Goal: Contribute content: Add original content to the website for others to see

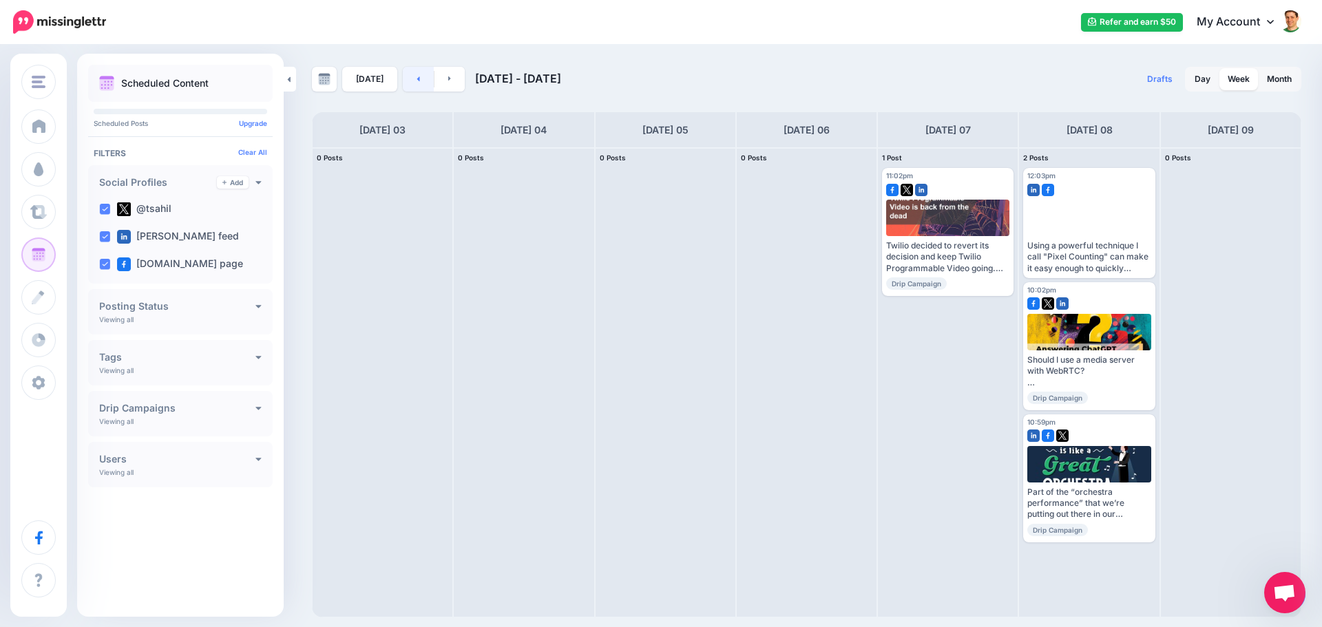
click at [403, 81] on link at bounding box center [418, 79] width 31 height 25
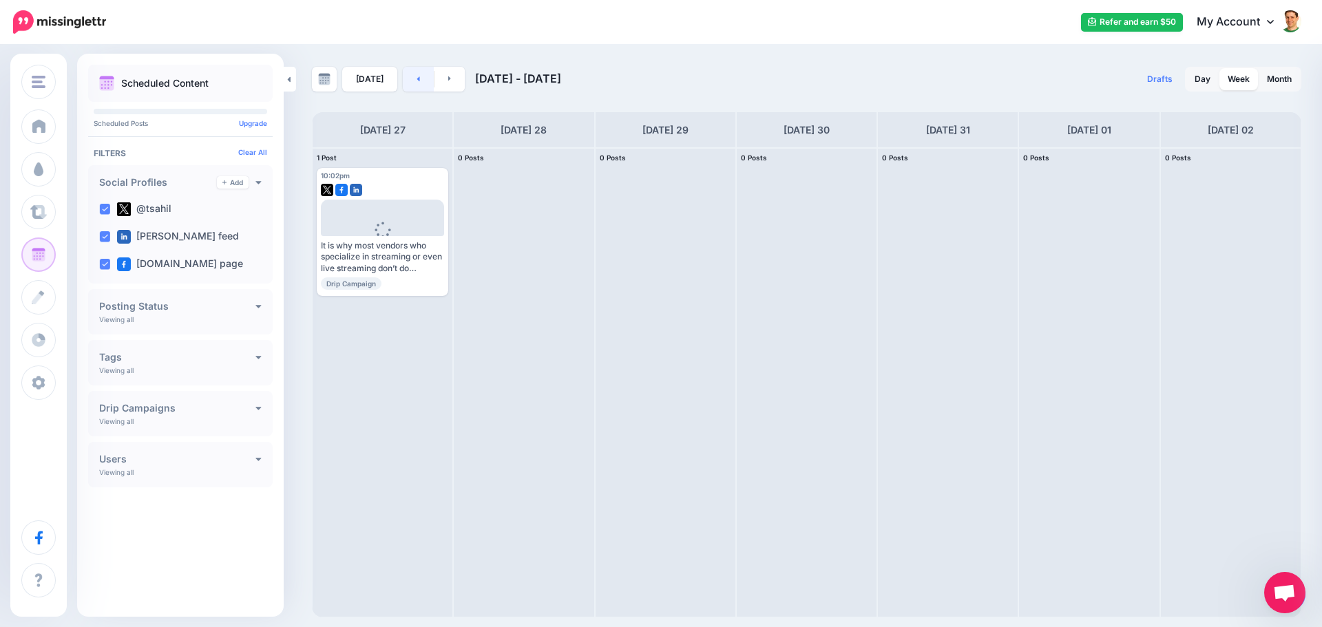
click at [423, 74] on link at bounding box center [418, 79] width 31 height 25
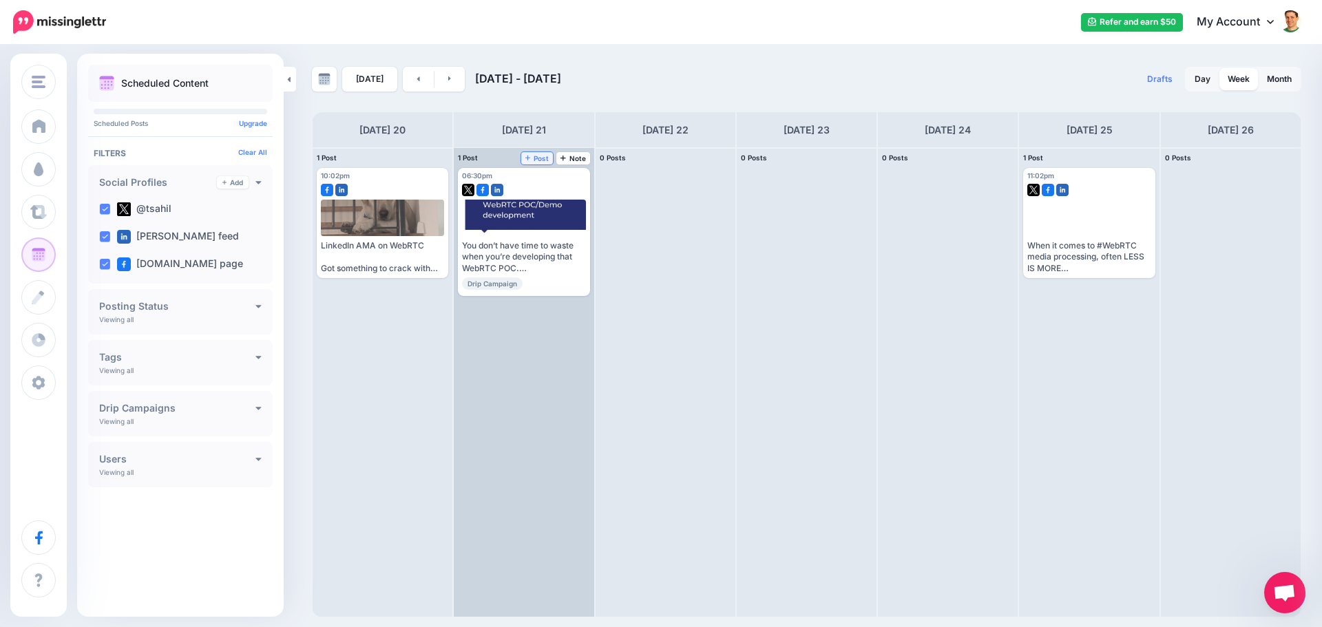
click at [540, 159] on span "Post" at bounding box center [537, 158] width 24 height 7
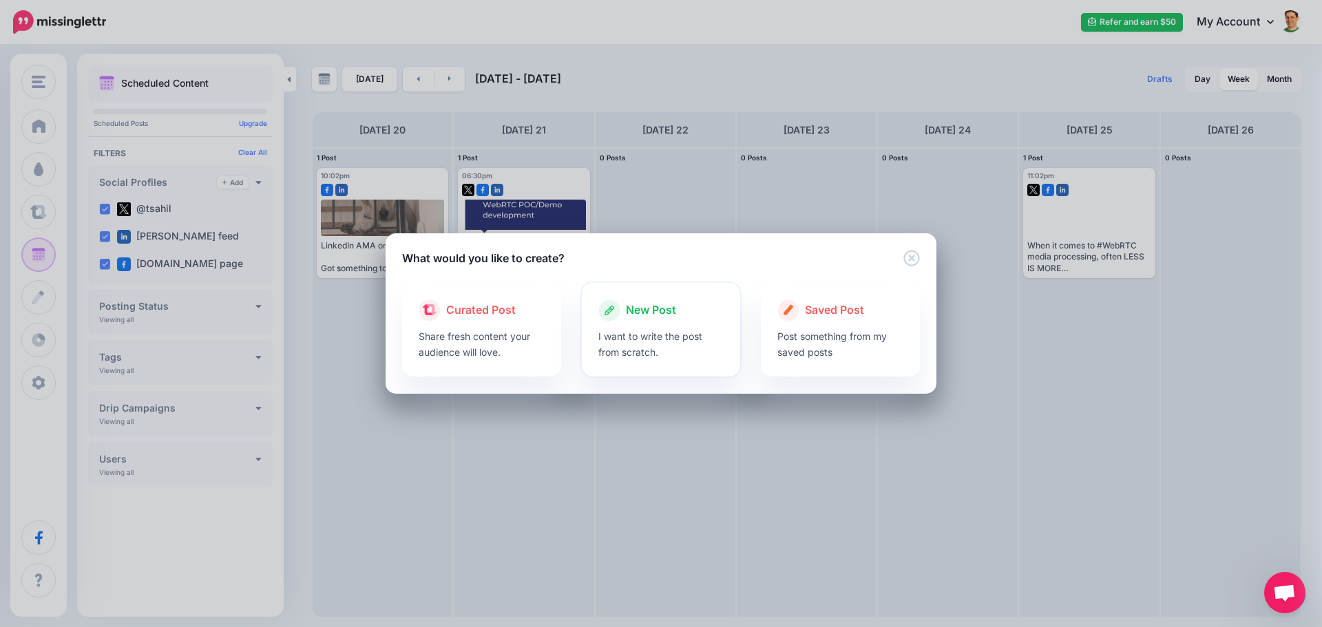
click at [592, 307] on div "New Post I want to write the post from scratch." at bounding box center [661, 330] width 159 height 94
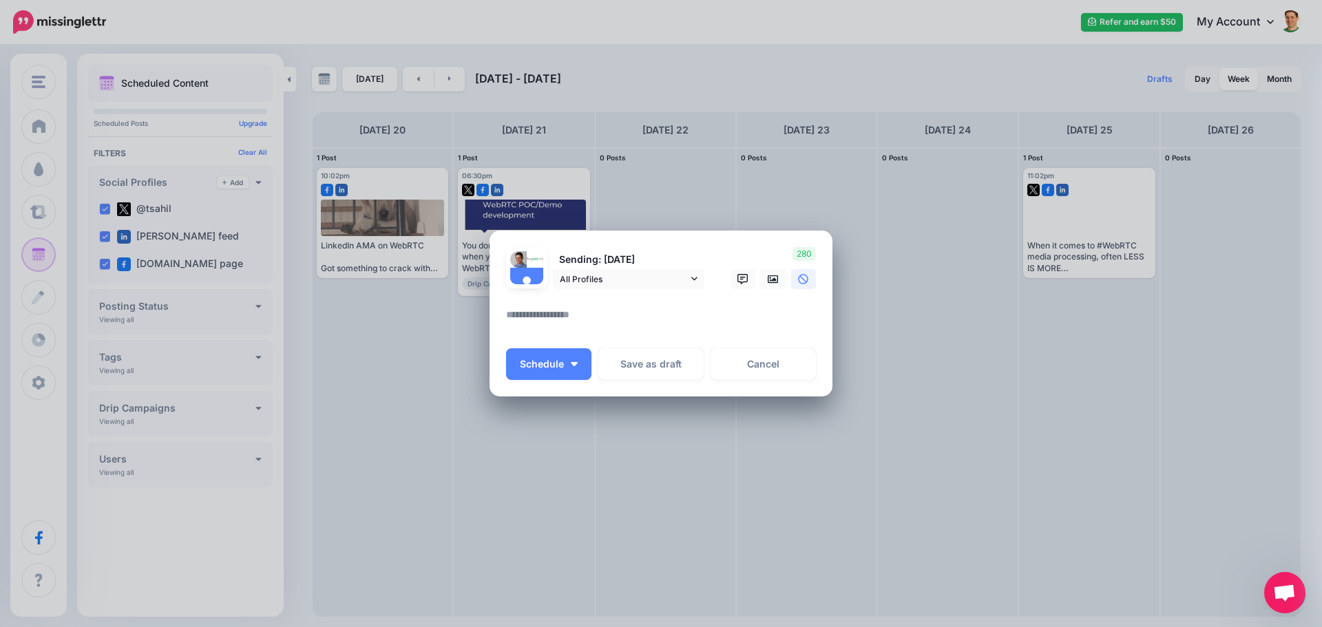
click at [563, 325] on textarea at bounding box center [664, 319] width 317 height 27
paste textarea "**********"
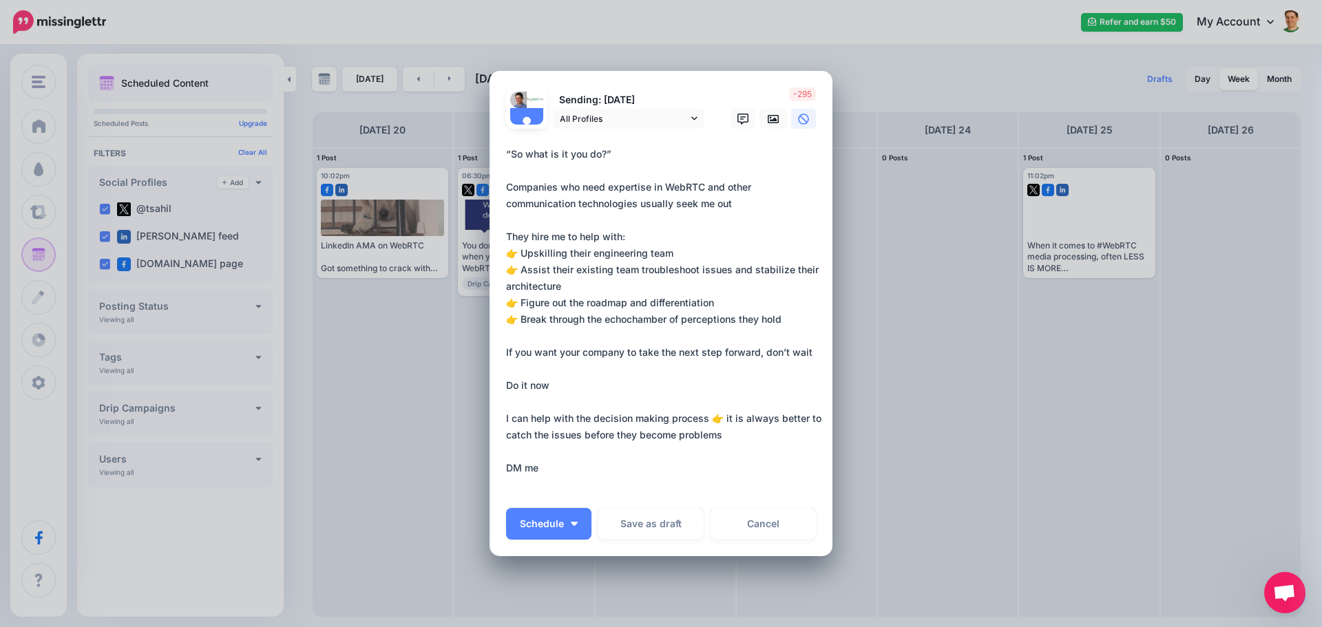
type textarea "**********"
click at [699, 117] on div "Sending: [DATE] All Profiles @tsahil" at bounding box center [606, 108] width 220 height 42
click at [691, 121] on icon at bounding box center [694, 119] width 6 height 10
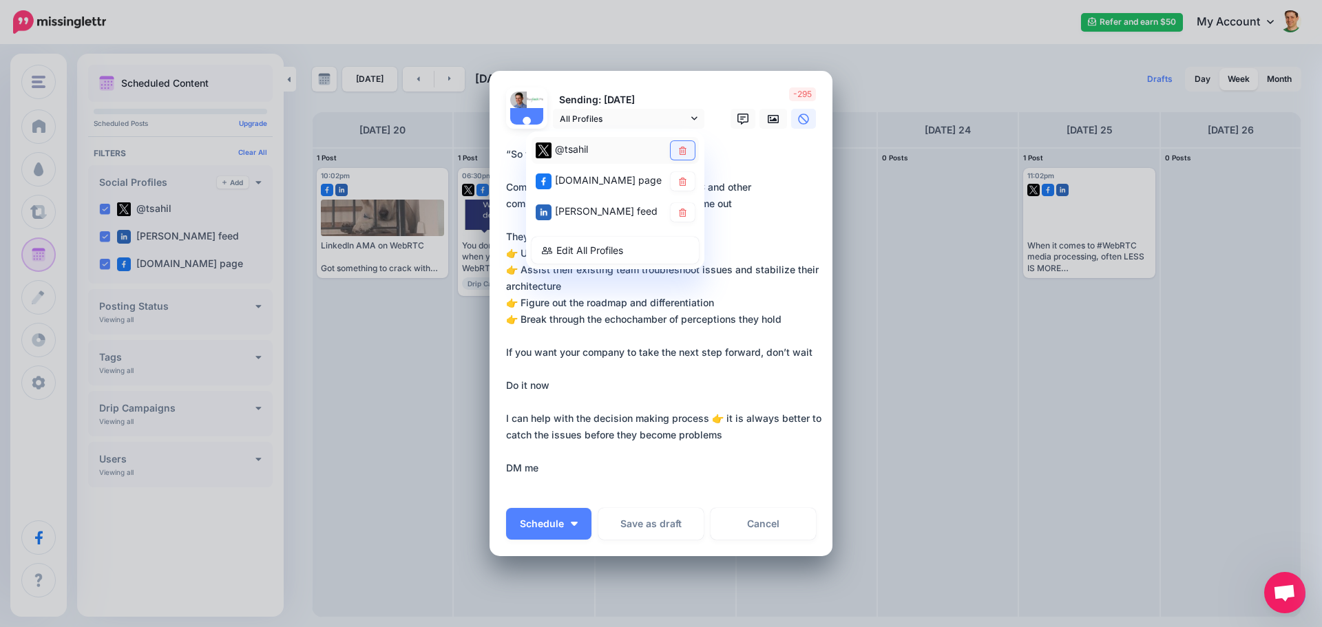
click at [678, 147] on icon at bounding box center [683, 151] width 10 height 8
click at [761, 117] on link at bounding box center [774, 119] width 28 height 20
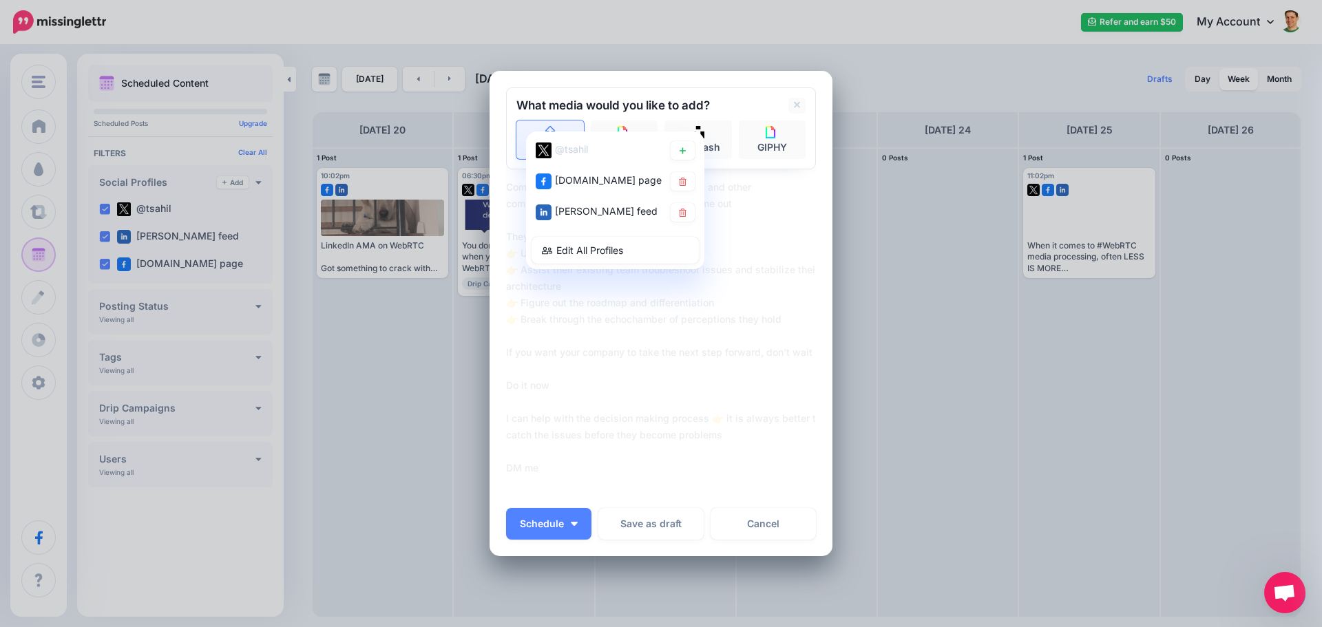
click at [563, 123] on link "Upload" at bounding box center [549, 140] width 67 height 39
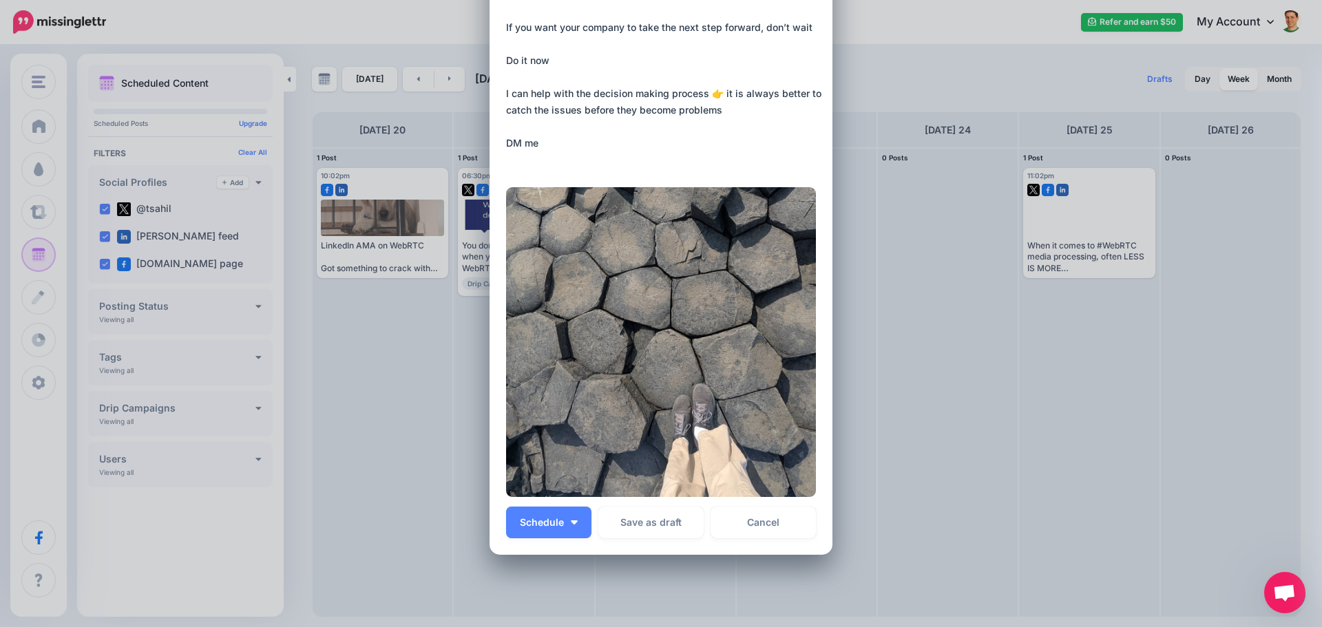
scroll to position [351, 0]
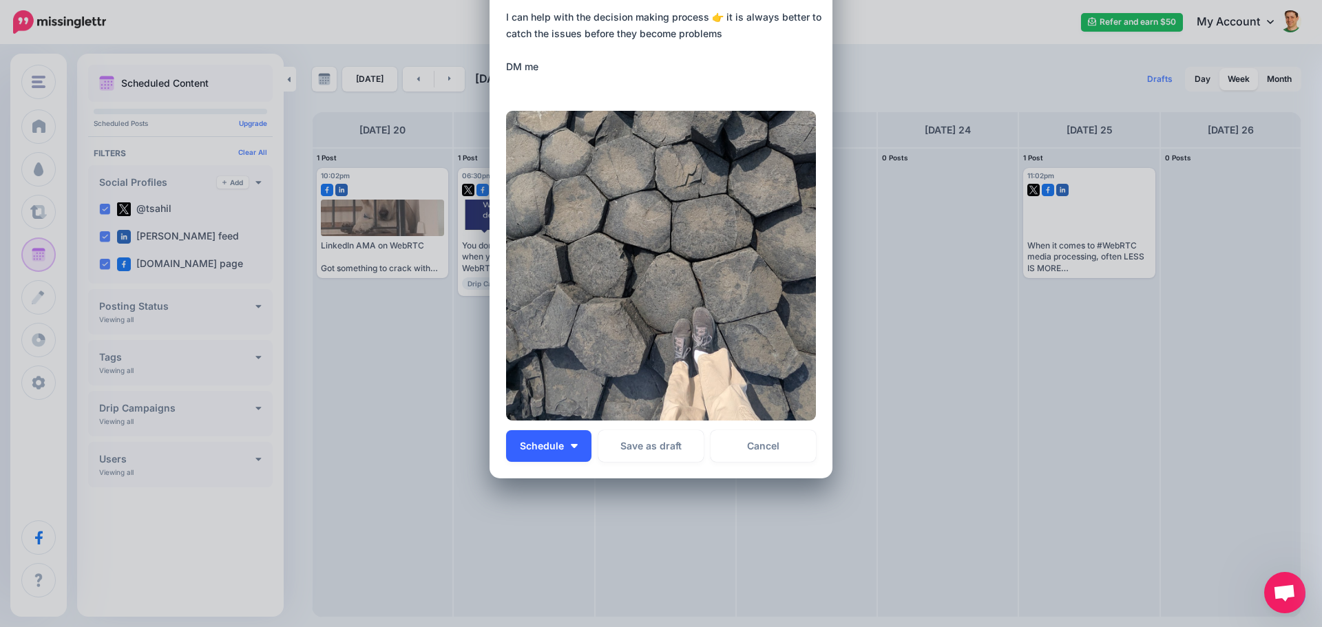
click at [550, 448] on span "Schedule" at bounding box center [542, 446] width 44 height 10
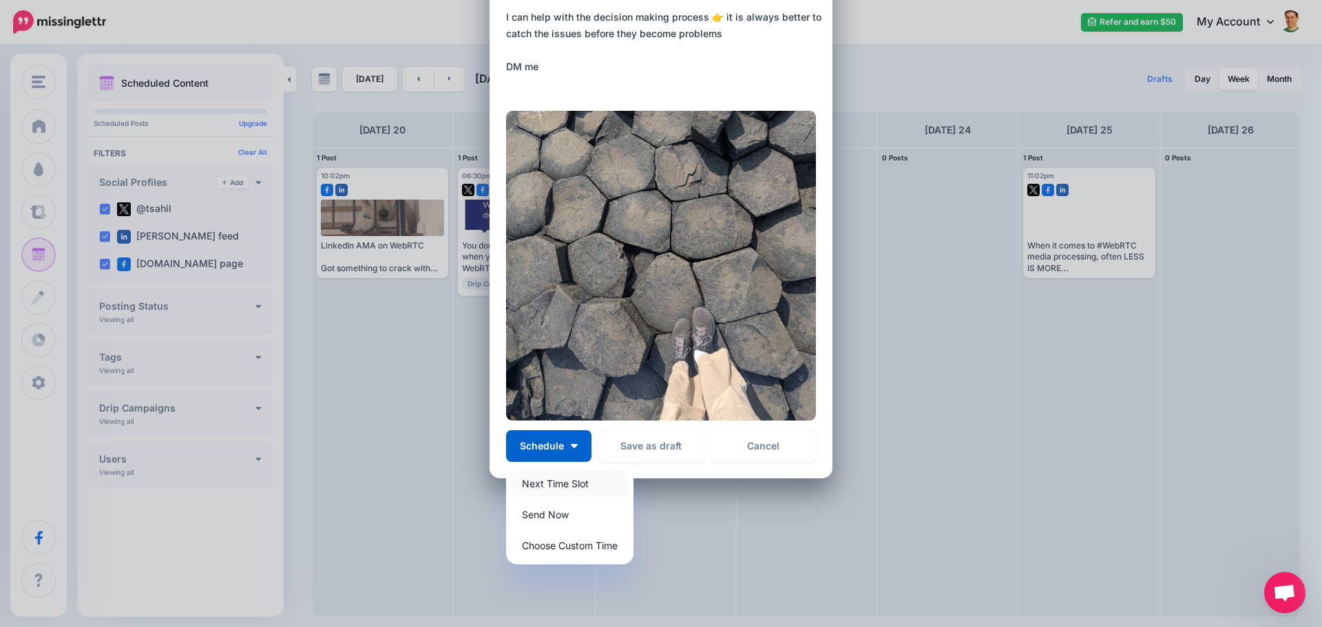
click at [553, 482] on link "Next Time Slot" at bounding box center [570, 483] width 116 height 27
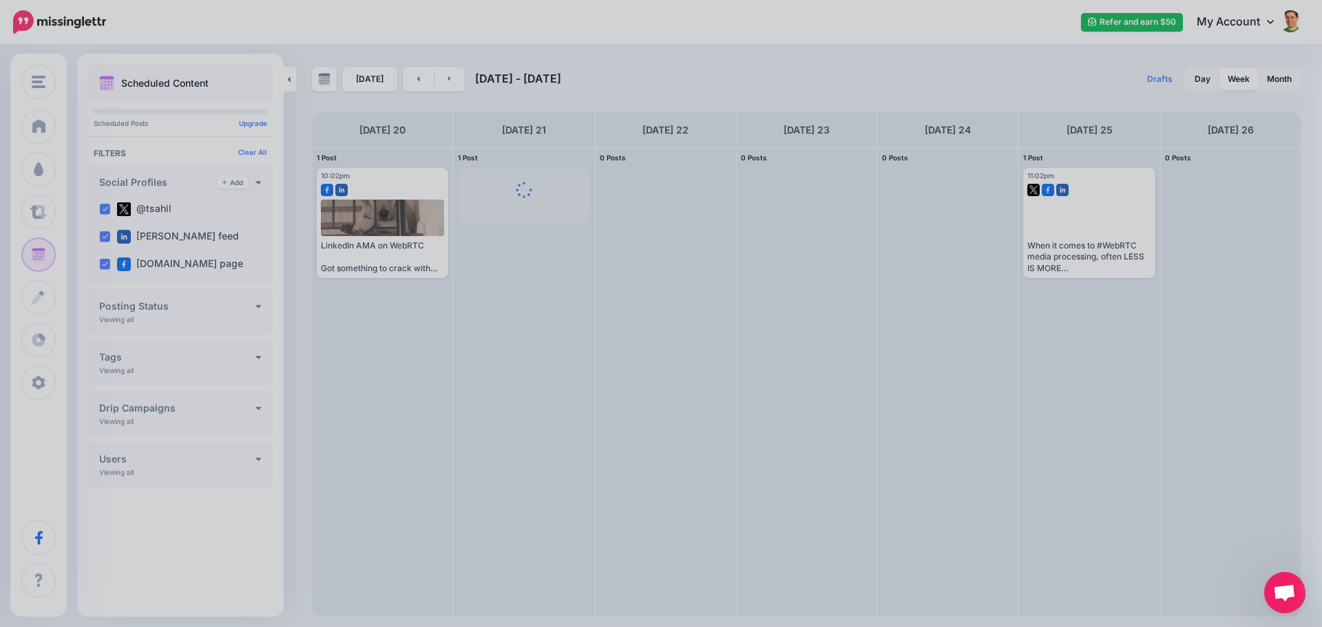
scroll to position [0, 0]
